Goal: Task Accomplishment & Management: Manage account settings

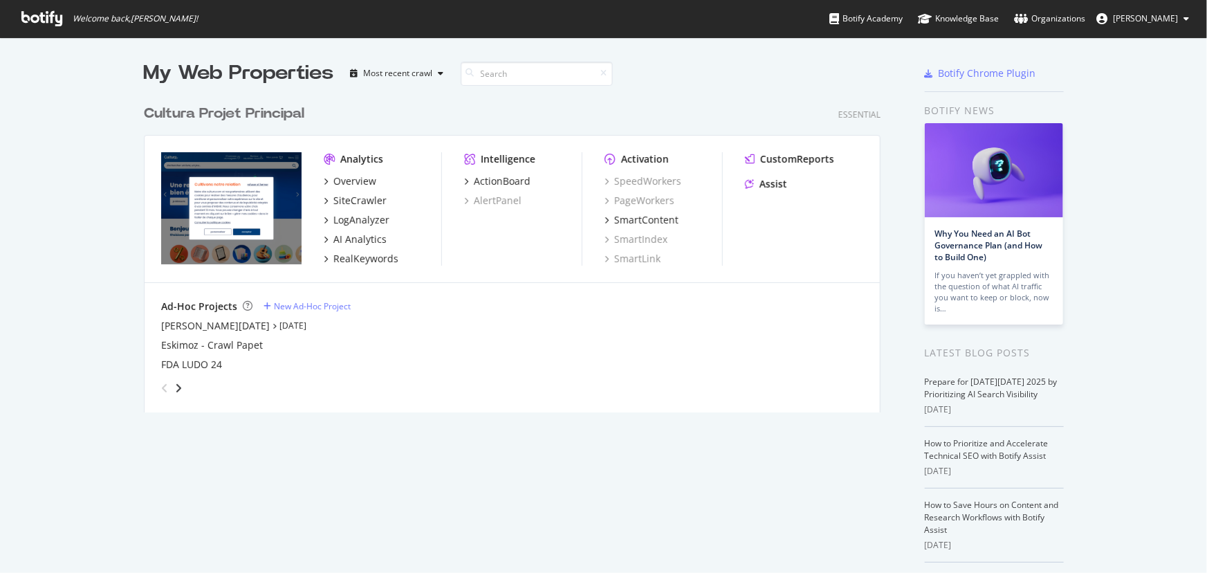
scroll to position [563, 1188]
click at [349, 203] on div "SiteCrawler" at bounding box center [359, 201] width 53 height 14
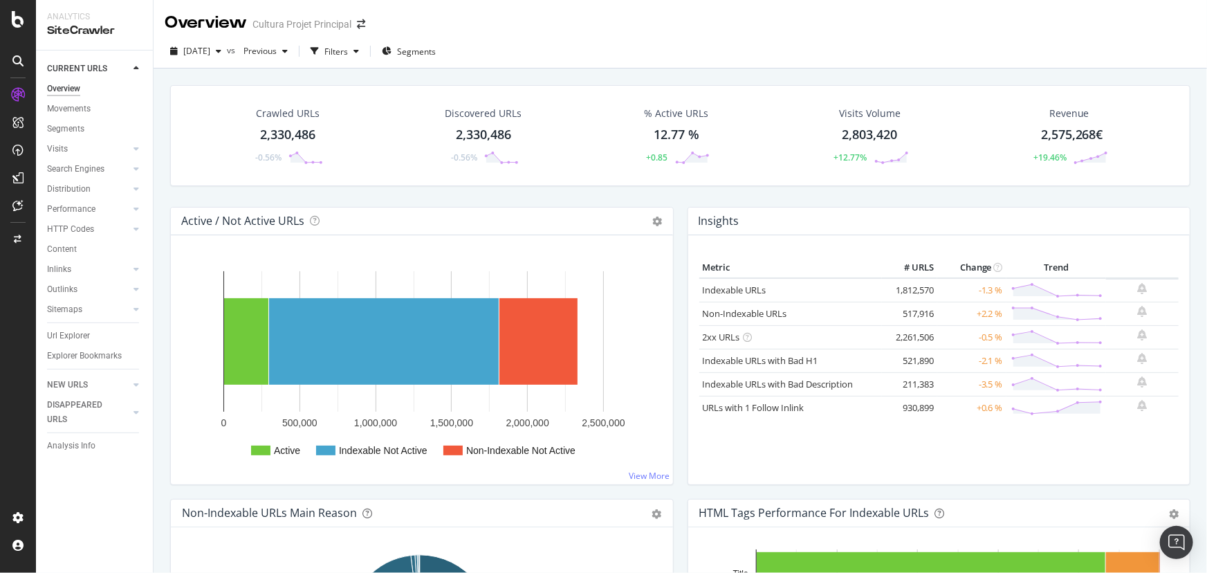
click at [100, 41] on div "Analytics SiteCrawler" at bounding box center [94, 25] width 117 height 50
click at [98, 35] on div "SiteCrawler" at bounding box center [94, 31] width 95 height 16
click at [24, 24] on div at bounding box center [17, 19] width 33 height 17
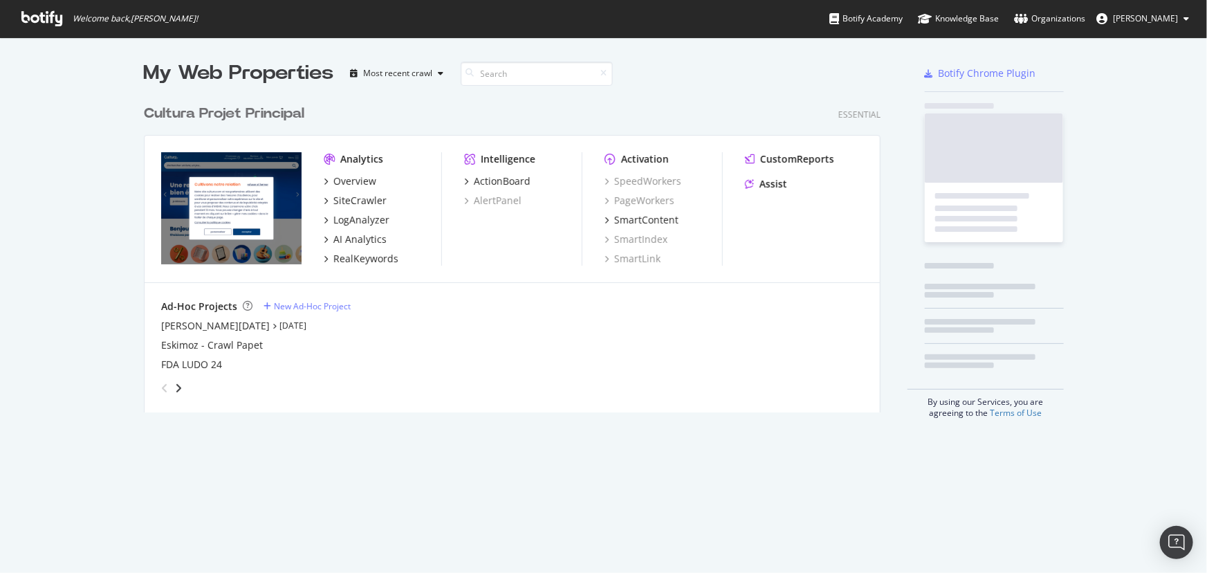
scroll to position [563, 1188]
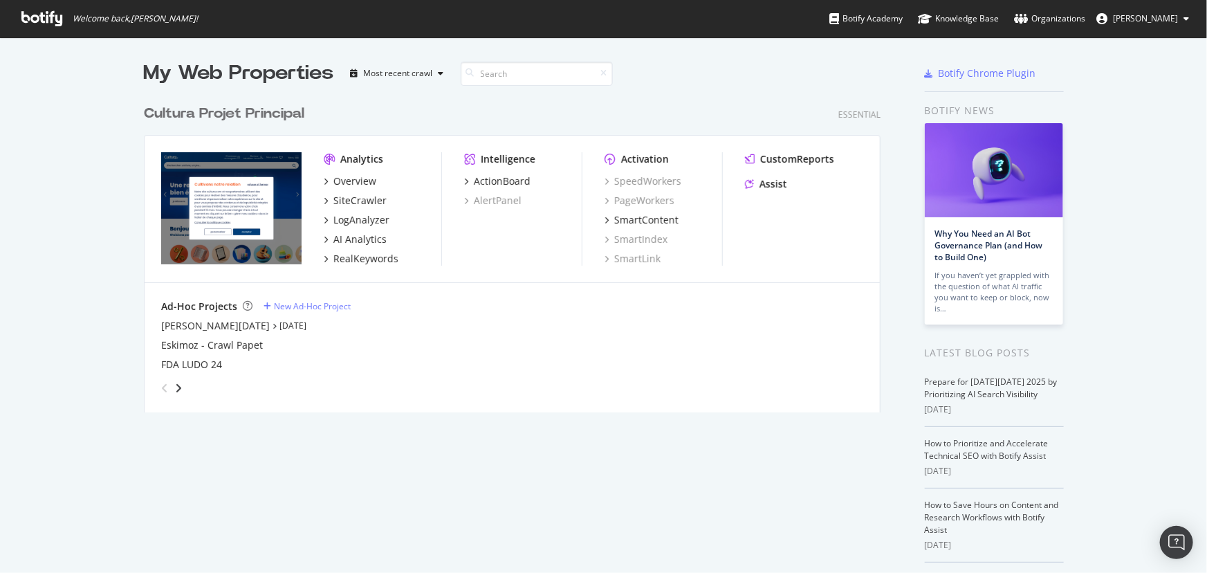
click at [216, 112] on div "Cultura Projet Principal" at bounding box center [224, 114] width 160 height 20
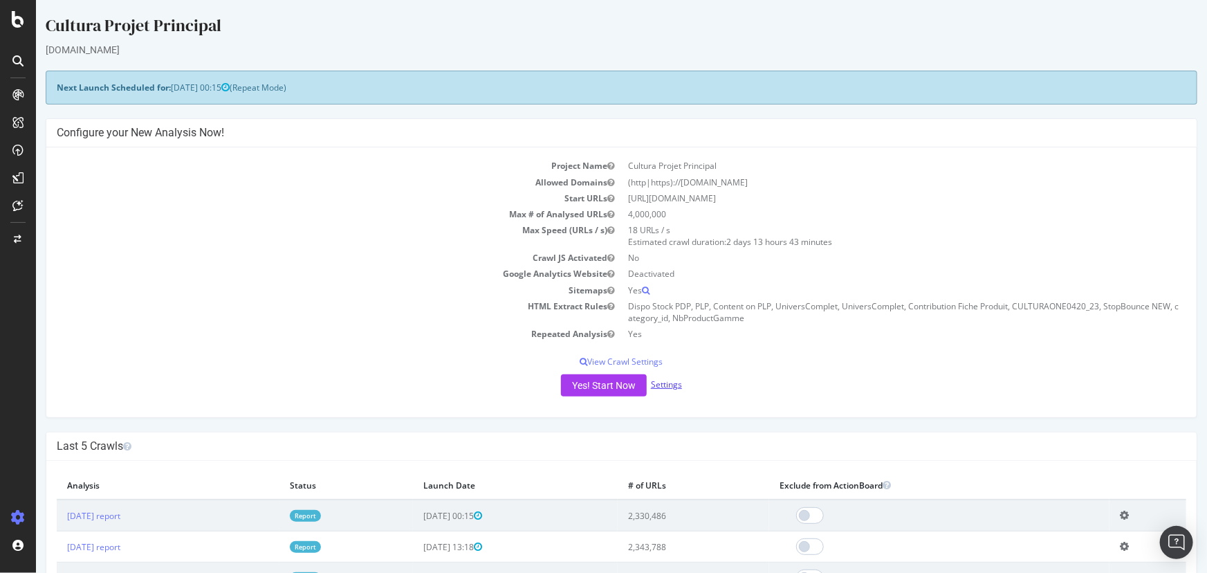
click at [656, 387] on link "Settings" at bounding box center [665, 384] width 31 height 12
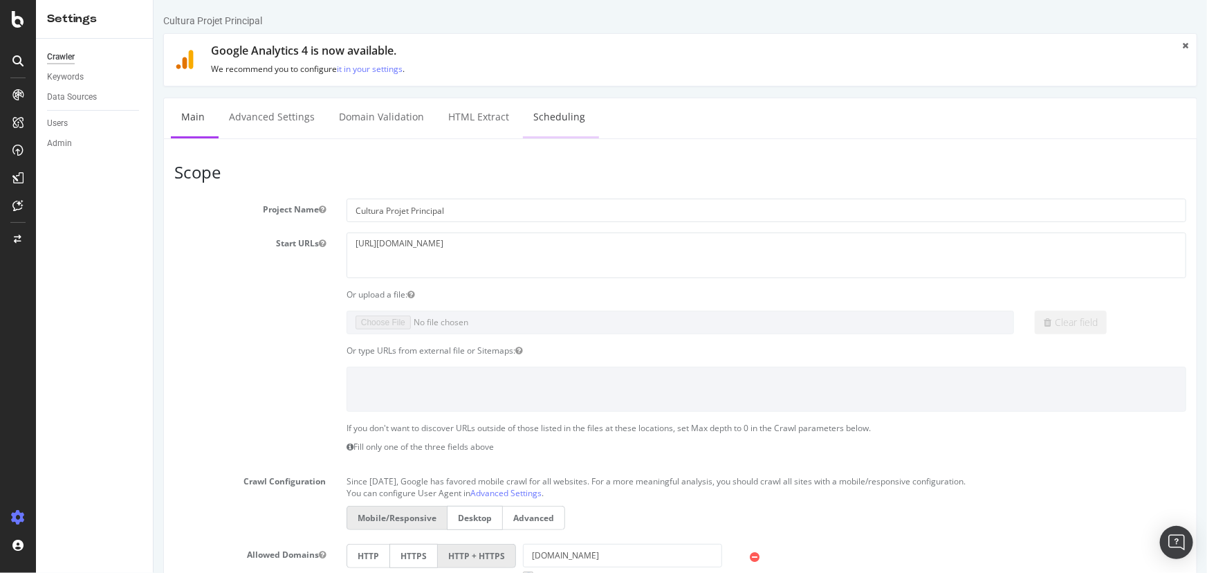
click at [565, 122] on link "Scheduling" at bounding box center [558, 117] width 73 height 38
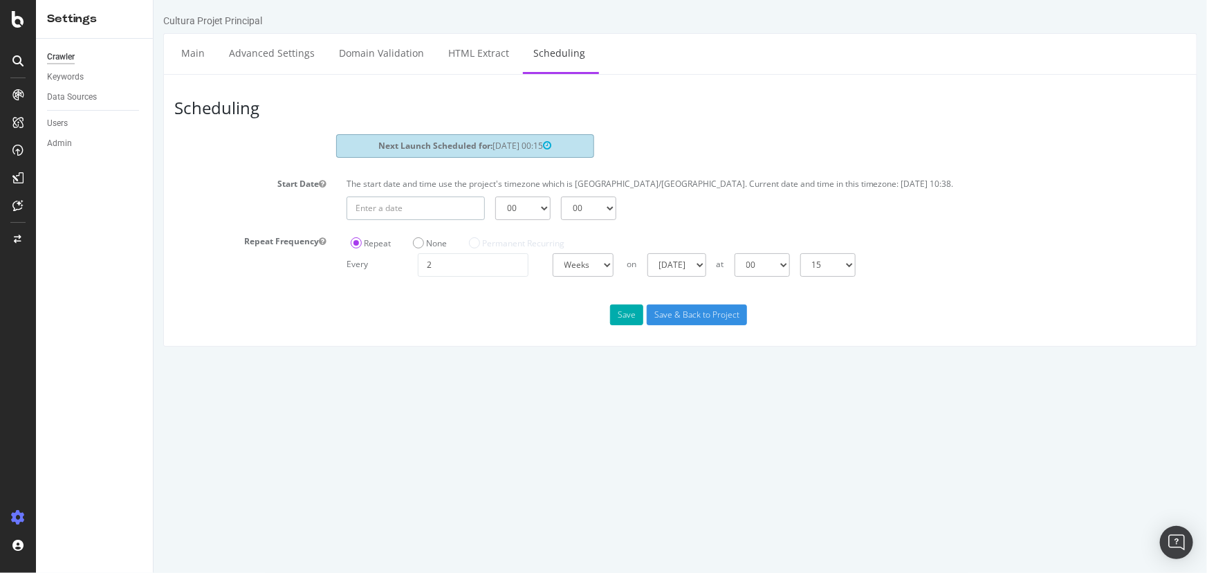
type input "[DATE]"
click at [423, 208] on input "[DATE]" at bounding box center [415, 208] width 138 height 24
click at [311, 198] on div "Start Date The start date and time use the project's timezone which is [GEOGRAP…" at bounding box center [679, 196] width 1033 height 47
click at [418, 237] on label "None" at bounding box center [429, 243] width 34 height 12
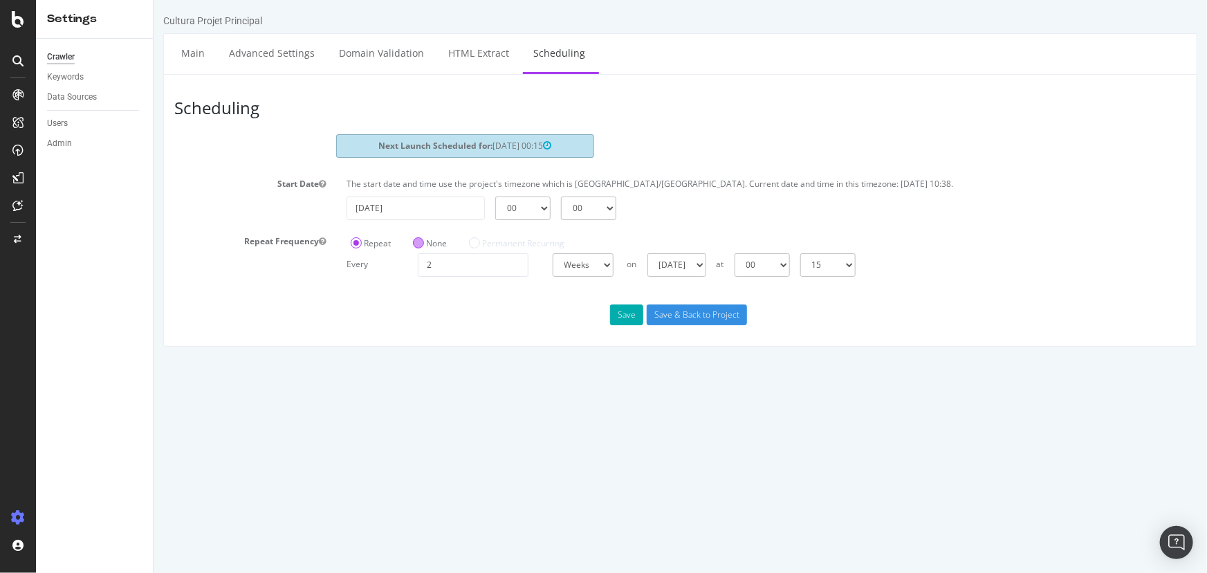
click at [153, 0] on input "None" at bounding box center [153, 0] width 0 height 0
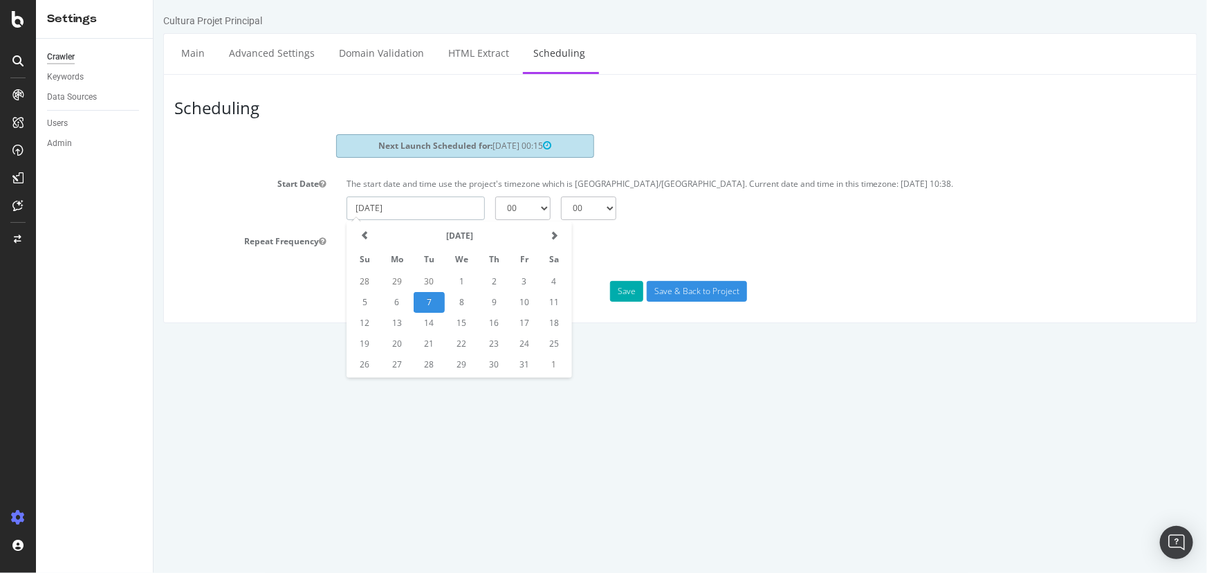
click at [427, 207] on input "[DATE]" at bounding box center [415, 208] width 138 height 24
click at [429, 297] on td "7" at bounding box center [428, 302] width 31 height 21
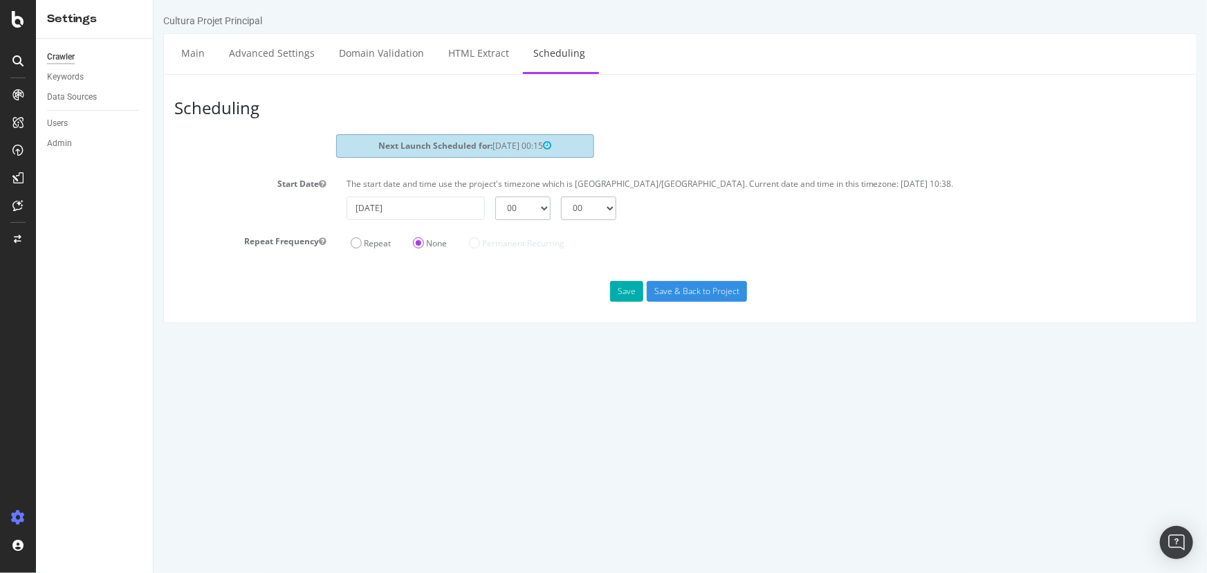
click at [507, 204] on select "00 01 02 03 04 05 06 07 08 09 10 11 12 13 14 15 16 17 18 19 20 21 22 23" at bounding box center [521, 208] width 55 height 24
select select "16"
click at [494, 196] on select "00 01 02 03 04 05 06 07 08 09 10 11 12 13 14 15 16 17 18 19 20 21 22 23" at bounding box center [521, 208] width 55 height 24
click at [566, 337] on html "Cultura Projet Principal Main Advanced Settings Domain Validation HTML Extract …" at bounding box center [679, 168] width 1053 height 337
click at [693, 294] on input "Save & Back to Project" at bounding box center [696, 291] width 100 height 21
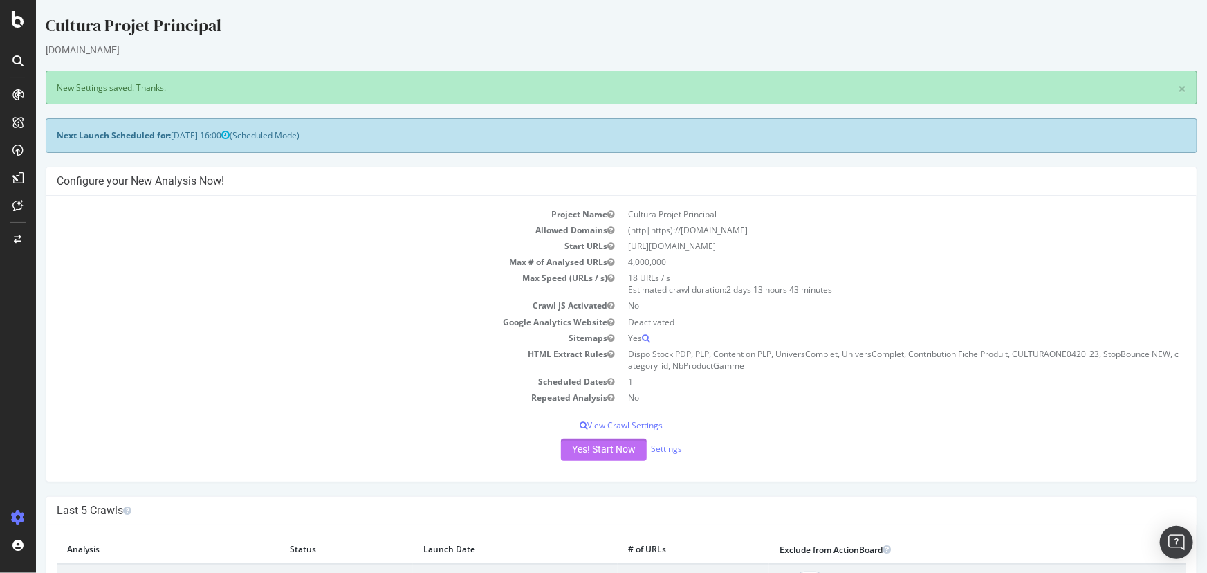
click at [625, 442] on button "Yes! Start Now" at bounding box center [603, 449] width 86 height 22
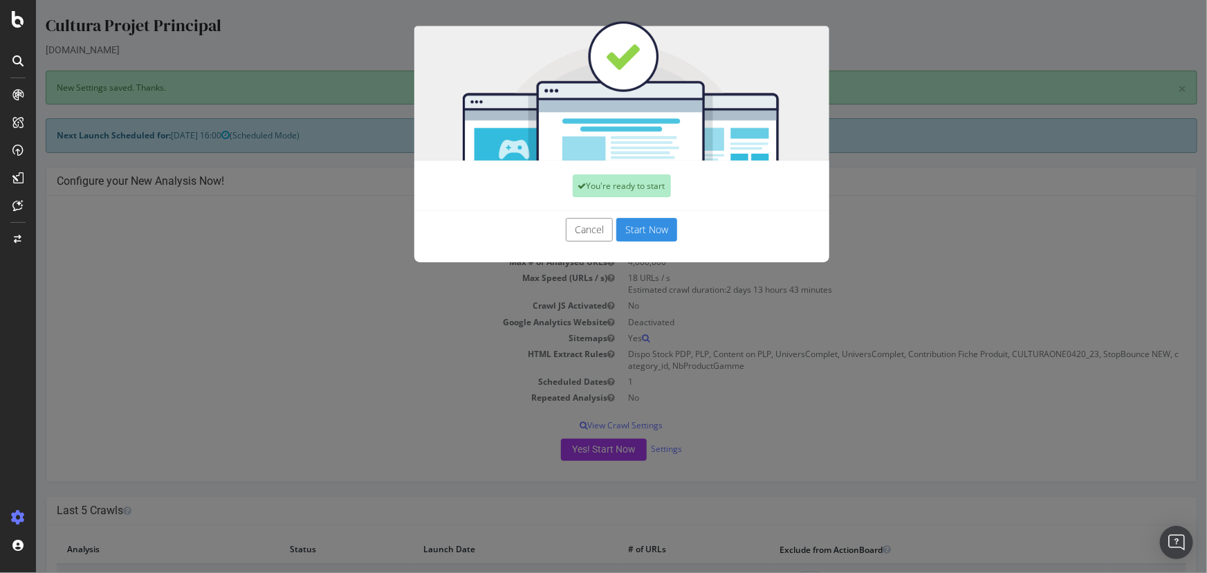
click at [582, 225] on button "Cancel" at bounding box center [588, 230] width 47 height 24
